Goal: Information Seeking & Learning: Learn about a topic

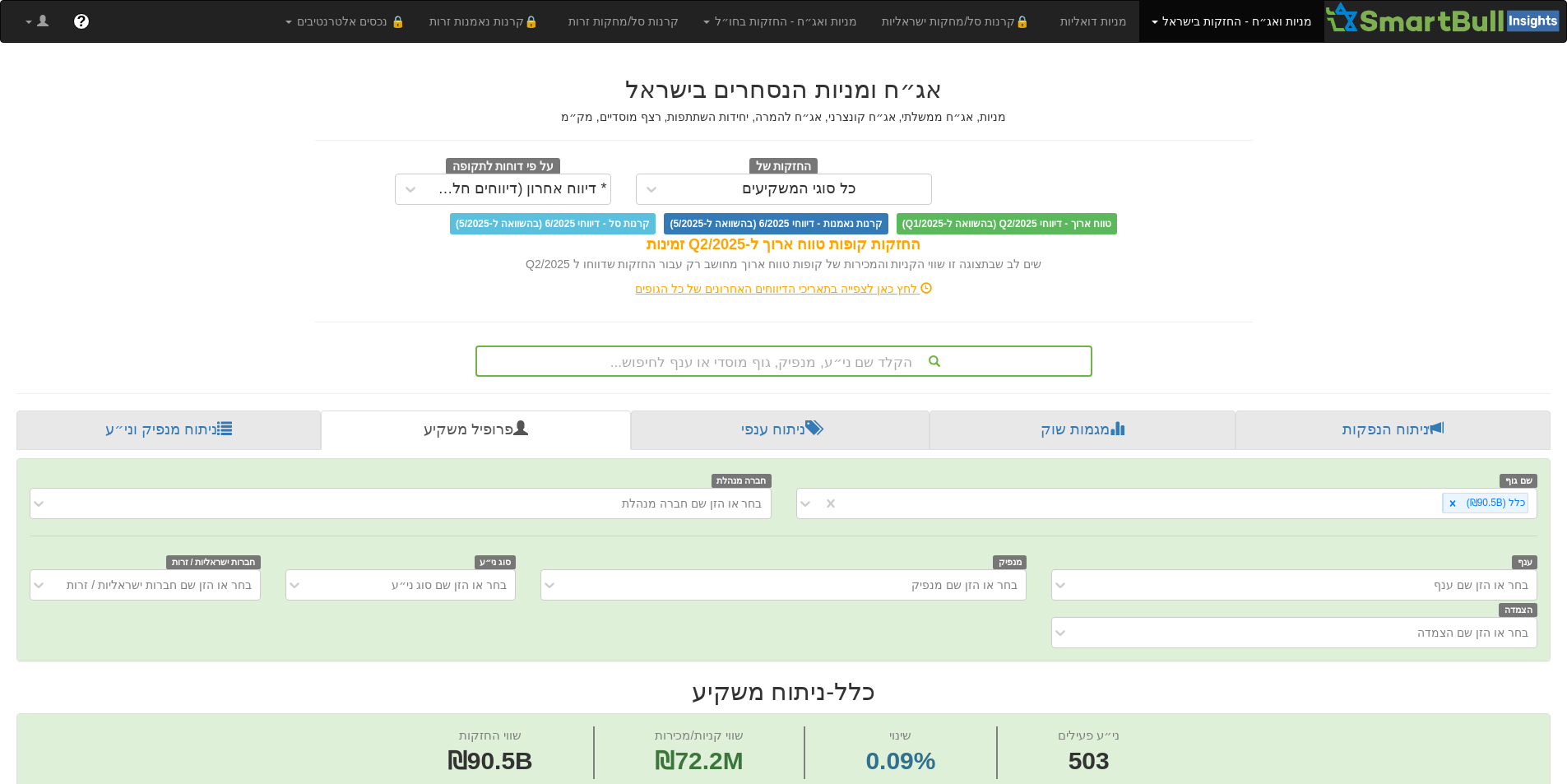
click at [823, 354] on div "הקלד שם ני״ע, מנפיק, גוף מוסדי או ענף לחיפוש..." at bounding box center [784, 360] width 614 height 28
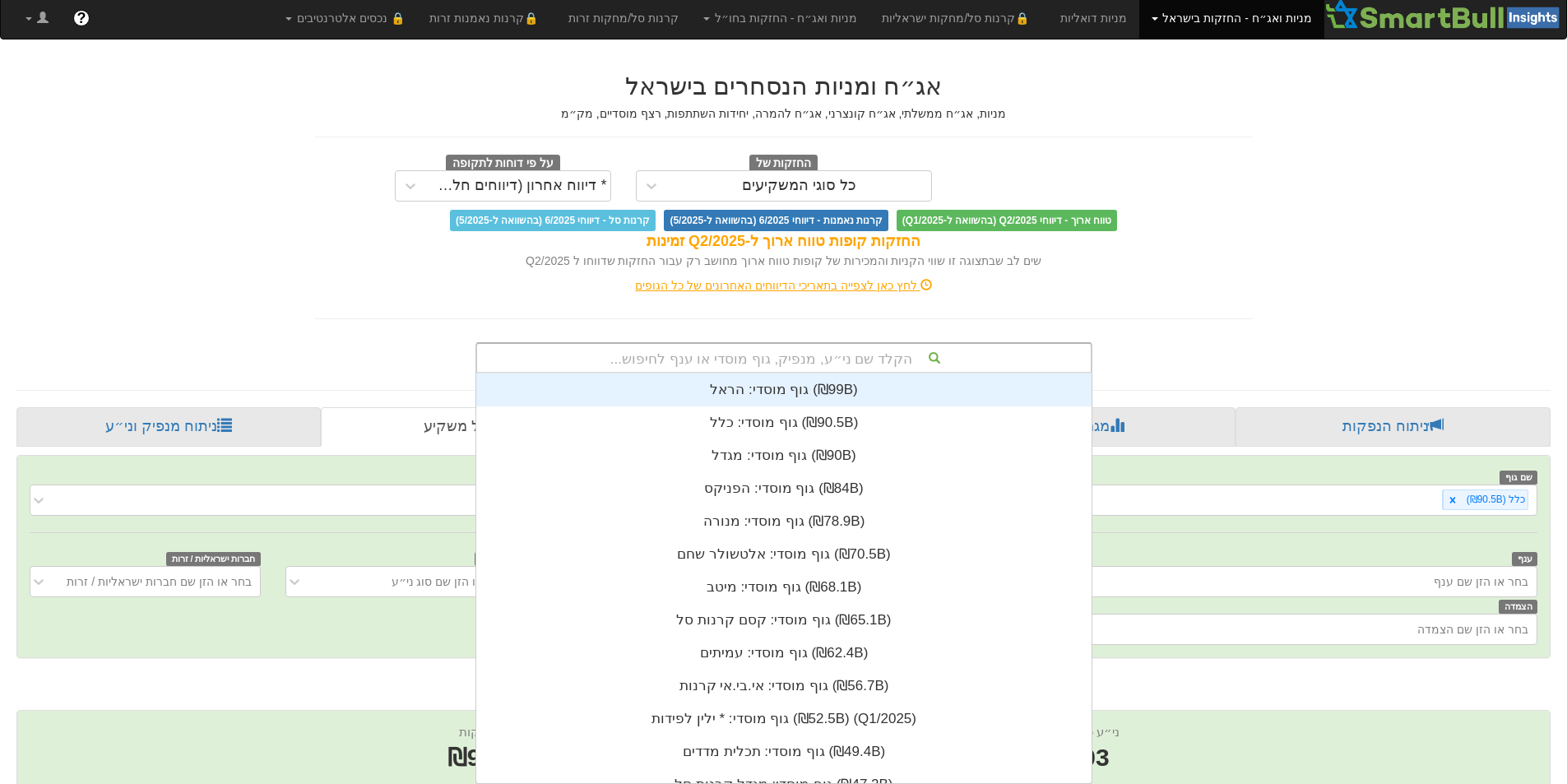
scroll to position [409, 0]
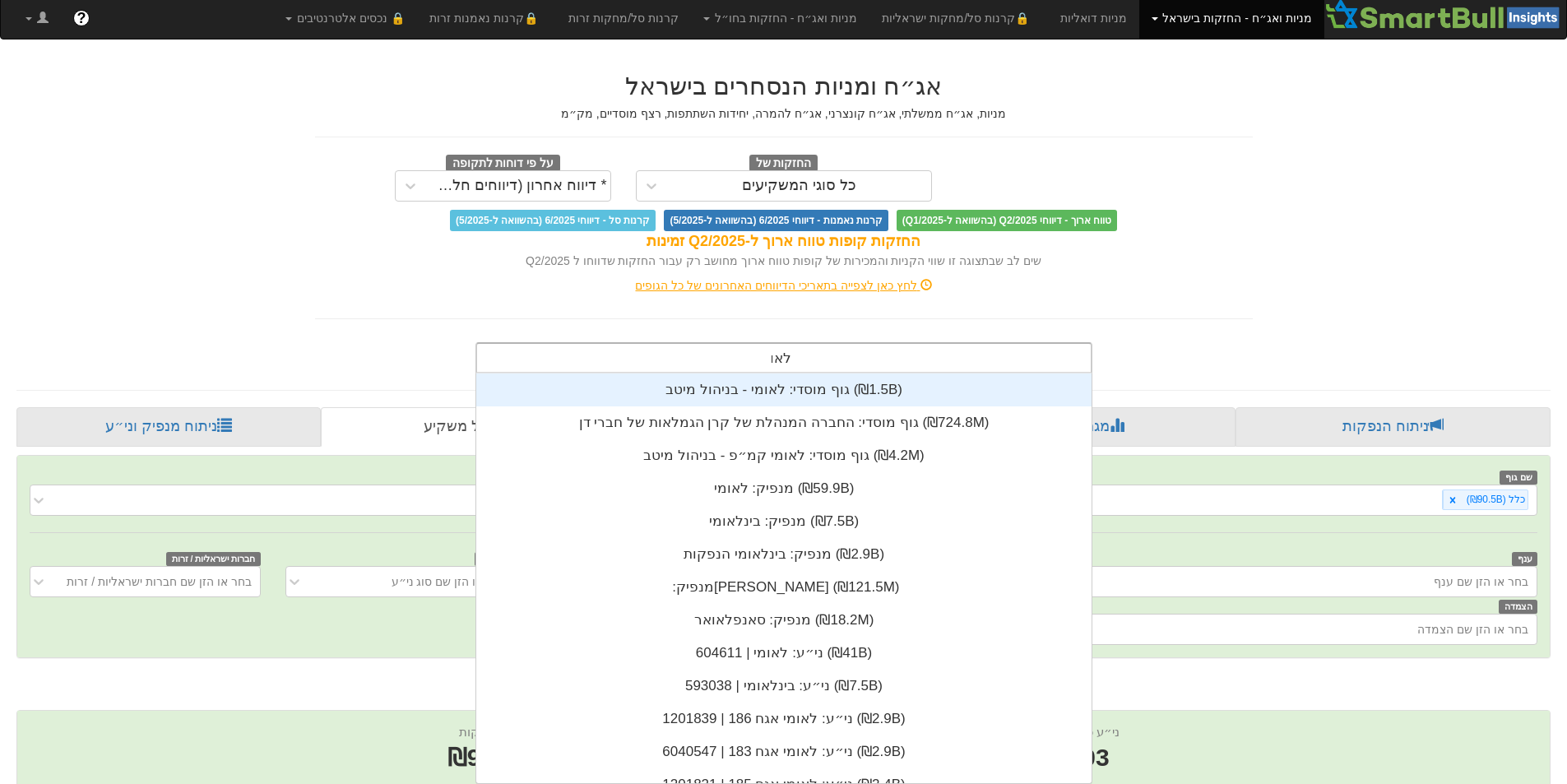
type input "לאומי"
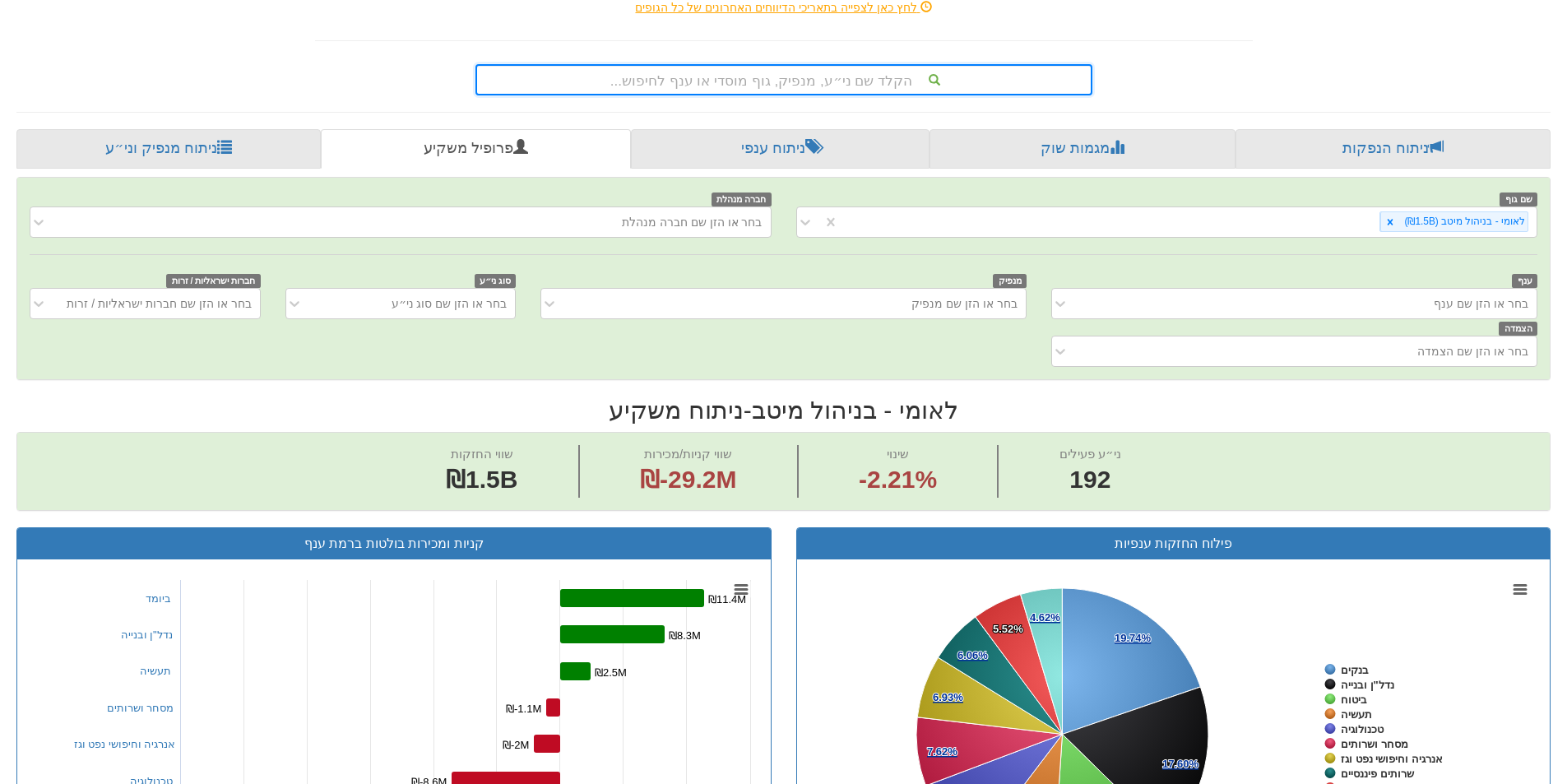
scroll to position [82, 0]
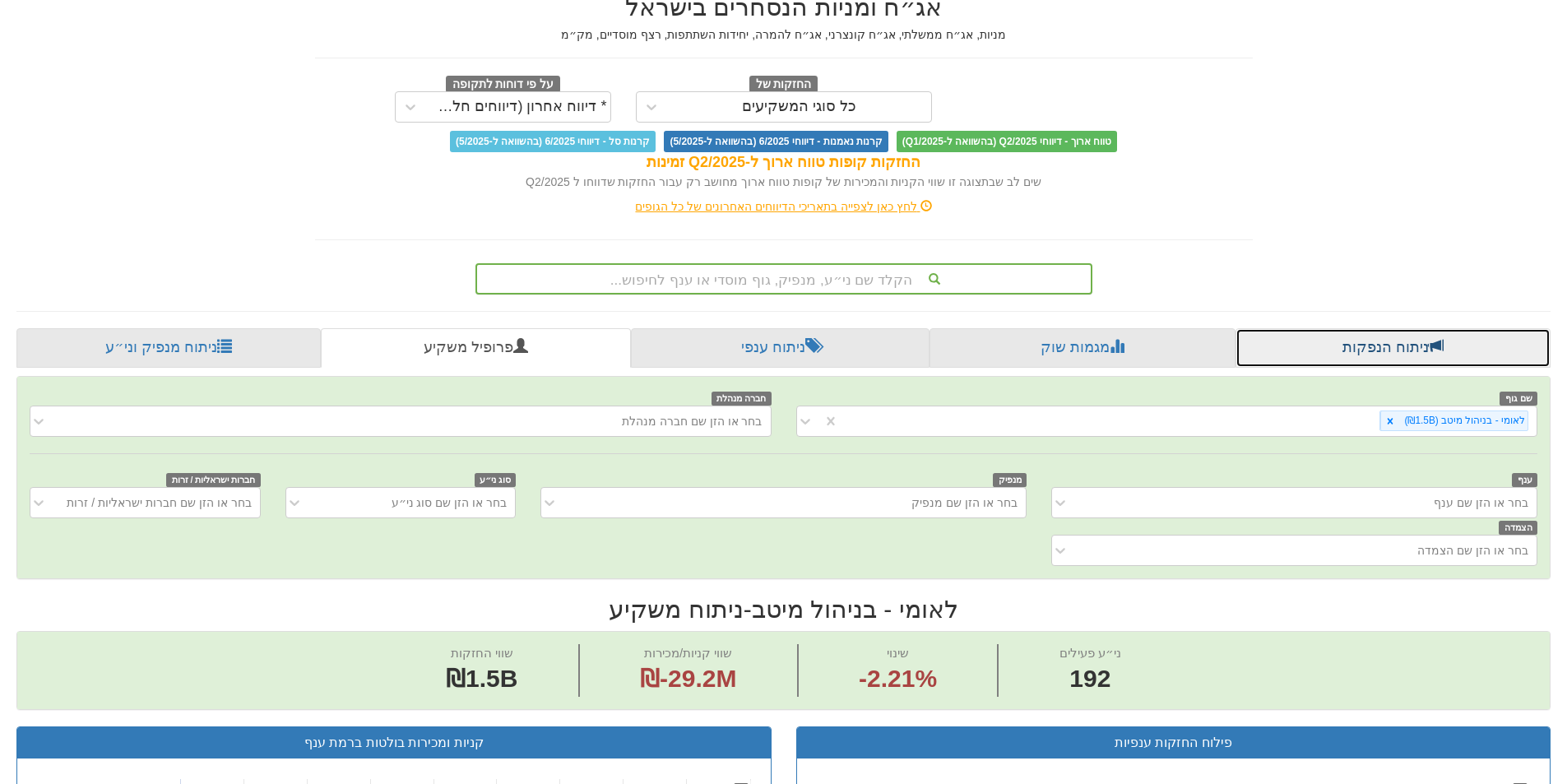
click at [1356, 353] on link "ניתוח הנפקות" at bounding box center [1393, 348] width 315 height 40
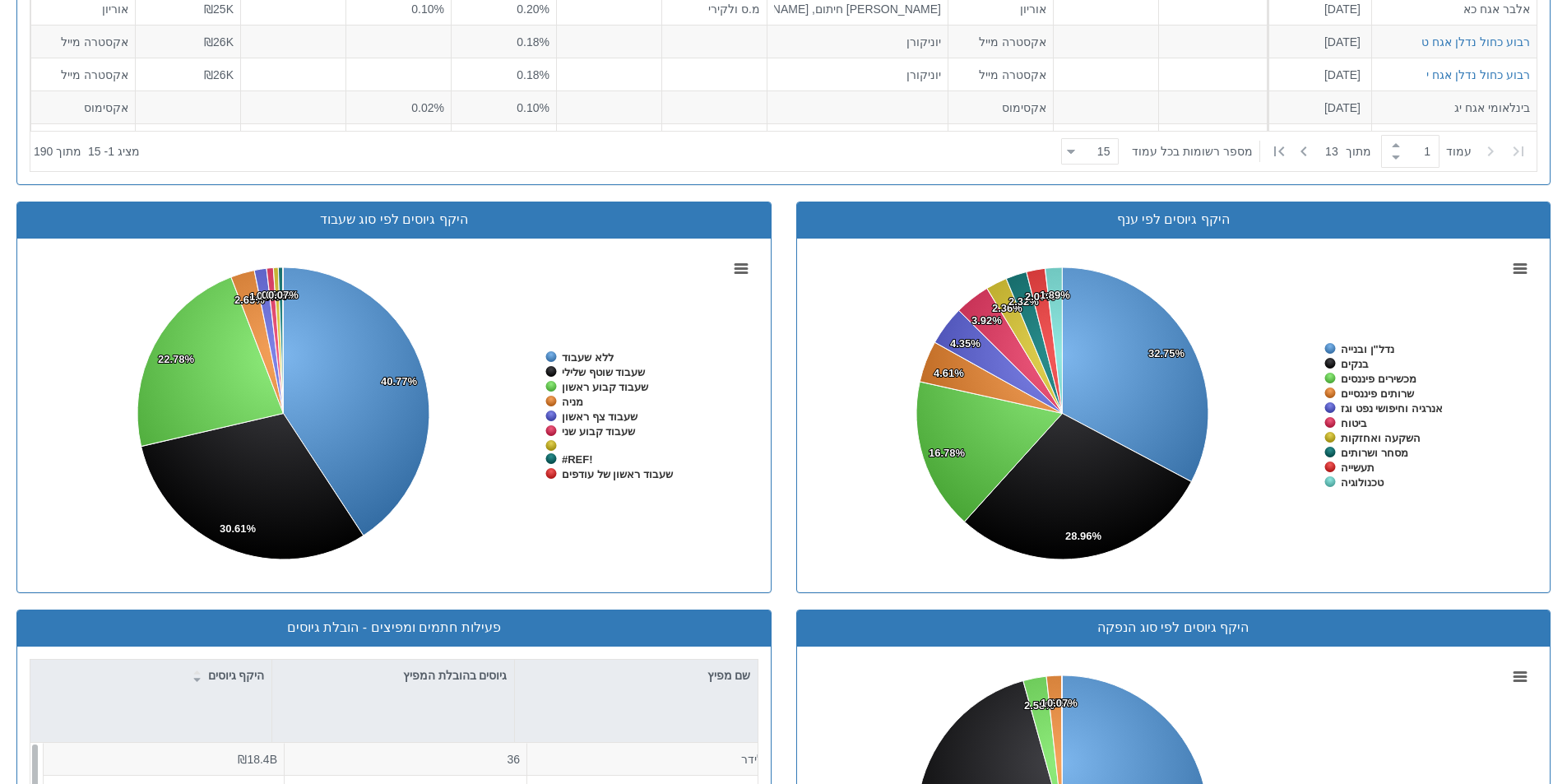
scroll to position [652, 0]
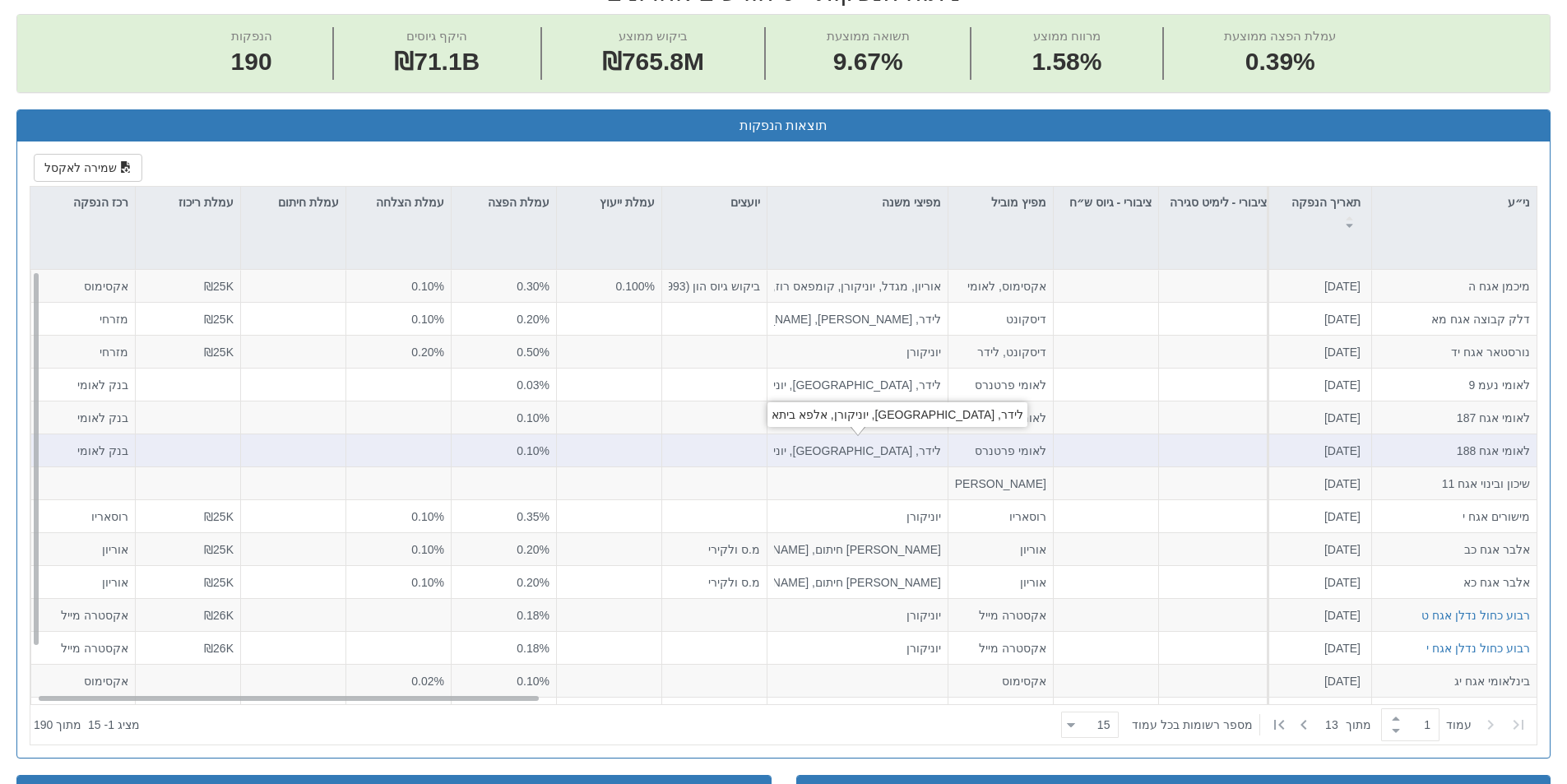
click at [856, 453] on div "לידר, [GEOGRAPHIC_DATA], יוניקורן, אלפא ביתא" at bounding box center [858, 450] width 167 height 16
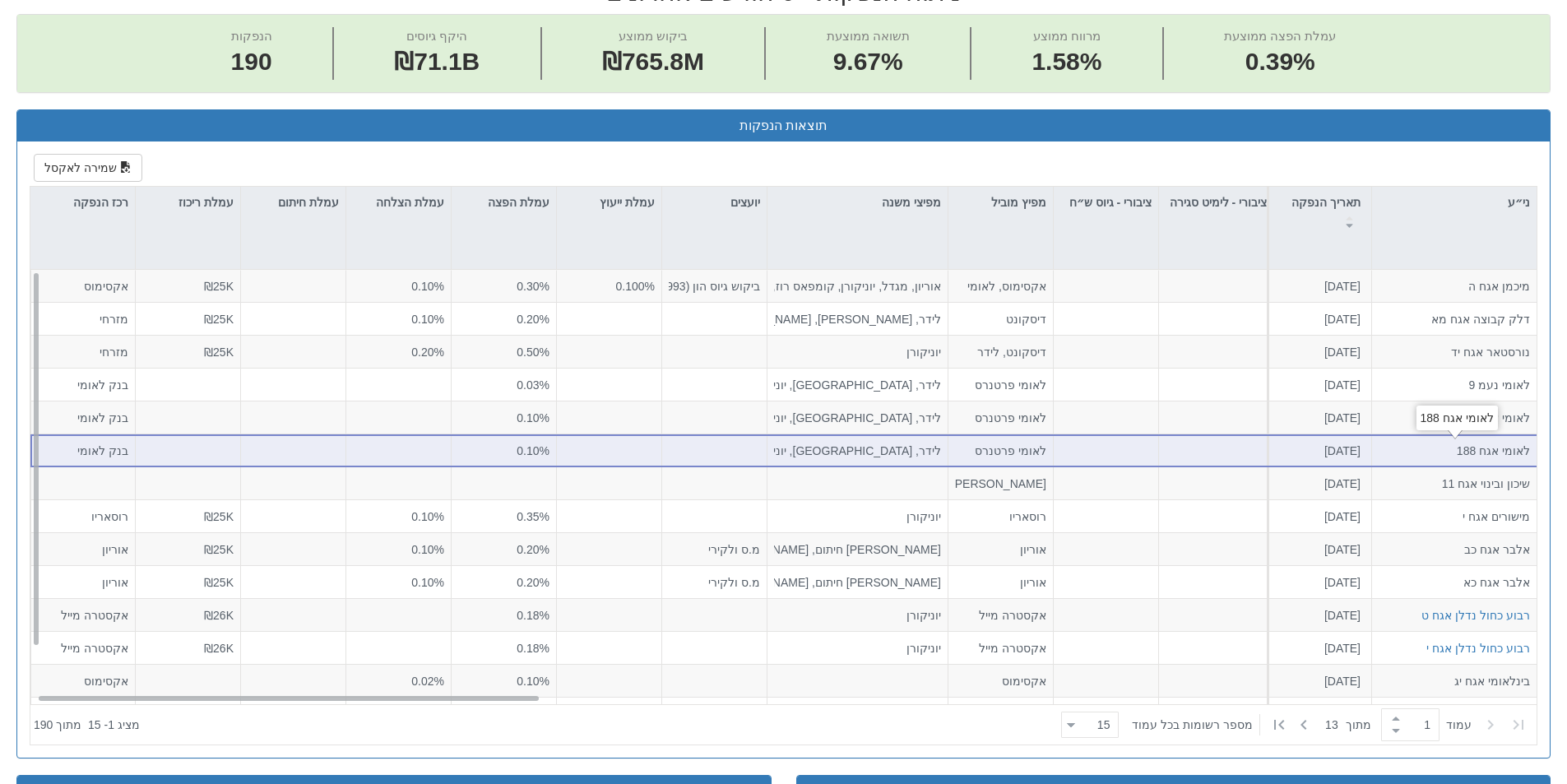
click at [1417, 446] on div "לאומי אגח 188" at bounding box center [1454, 450] width 151 height 16
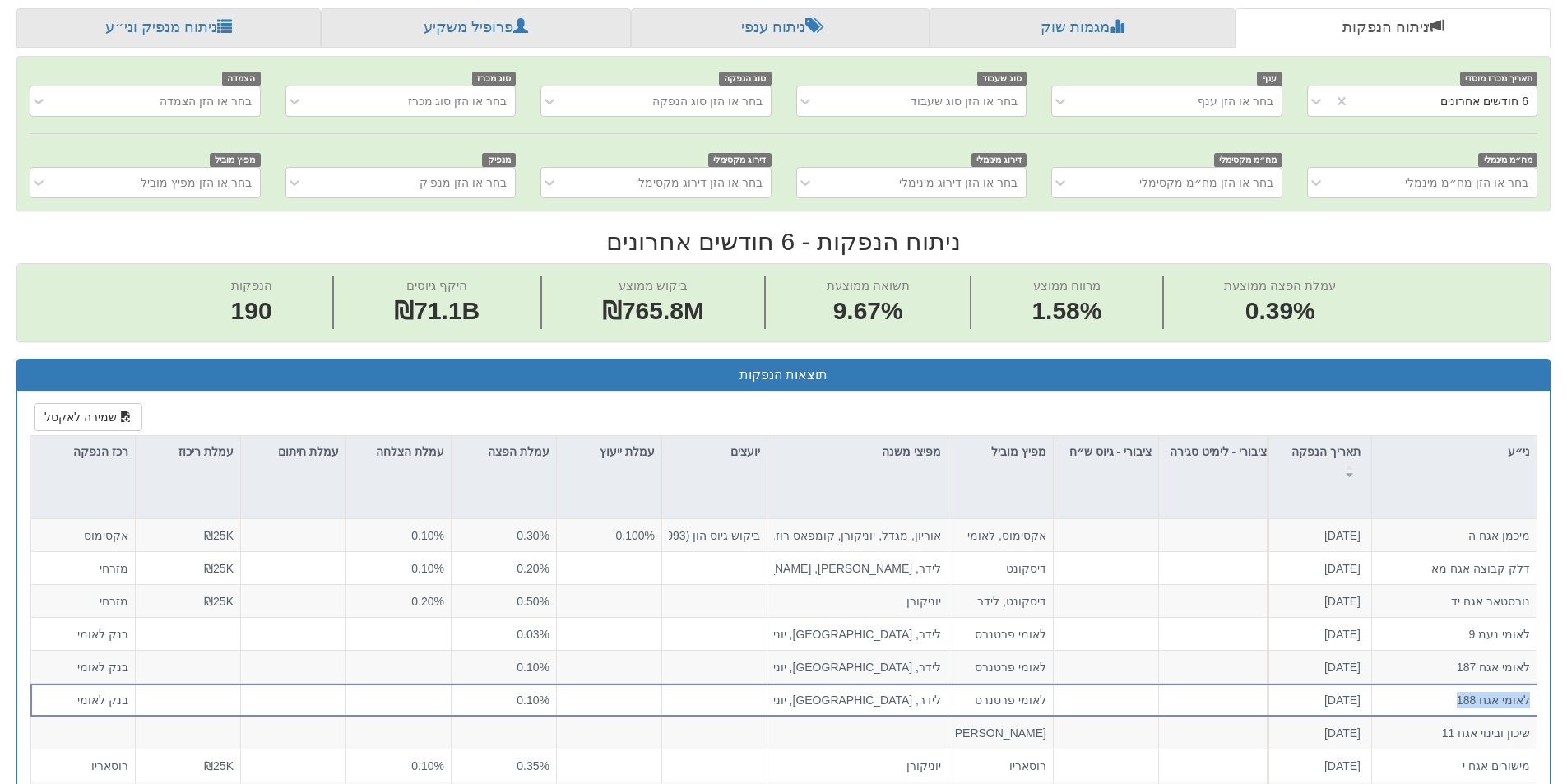
scroll to position [158, 0]
